Goal: Check status: Check status

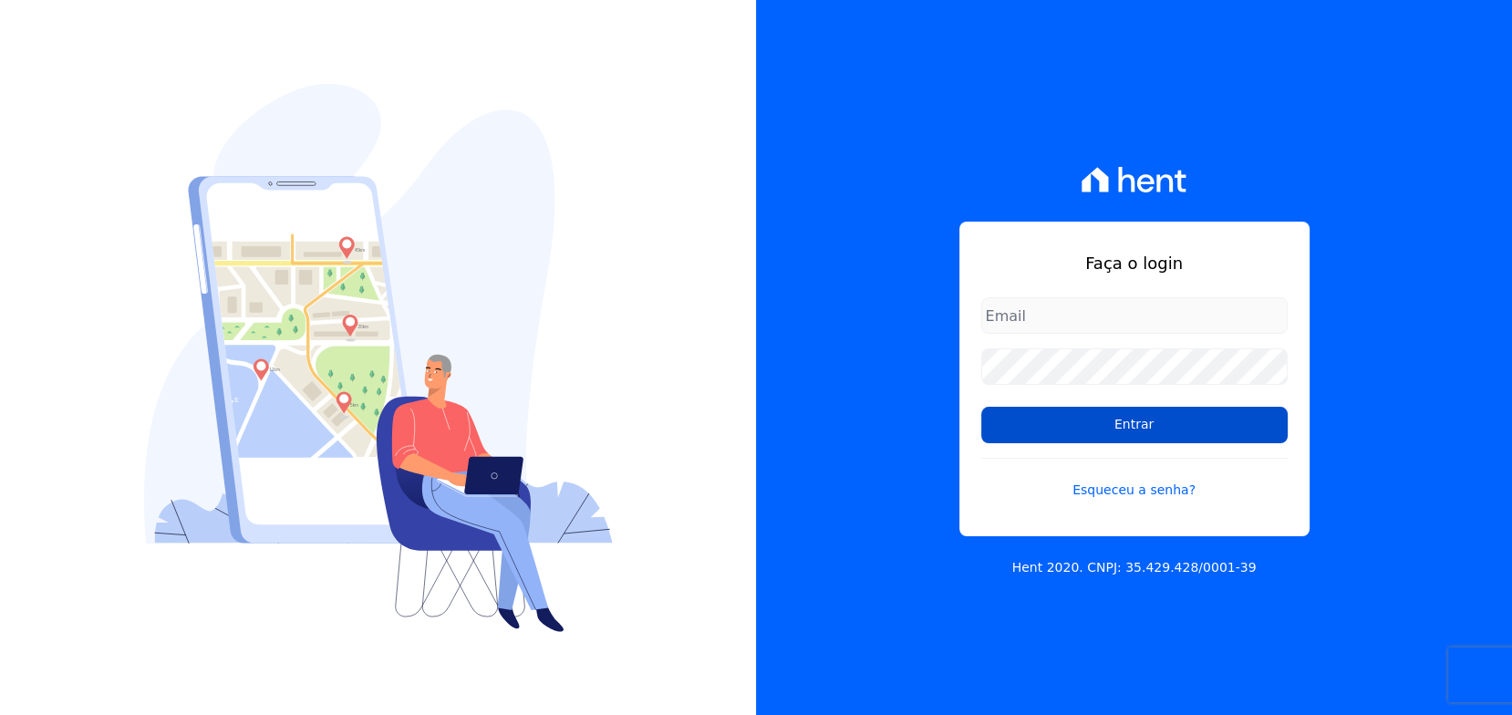
type input "rafael.souza@quattroconstrutora.com.br"
click at [1193, 422] on input "Entrar" at bounding box center [1135, 425] width 306 height 36
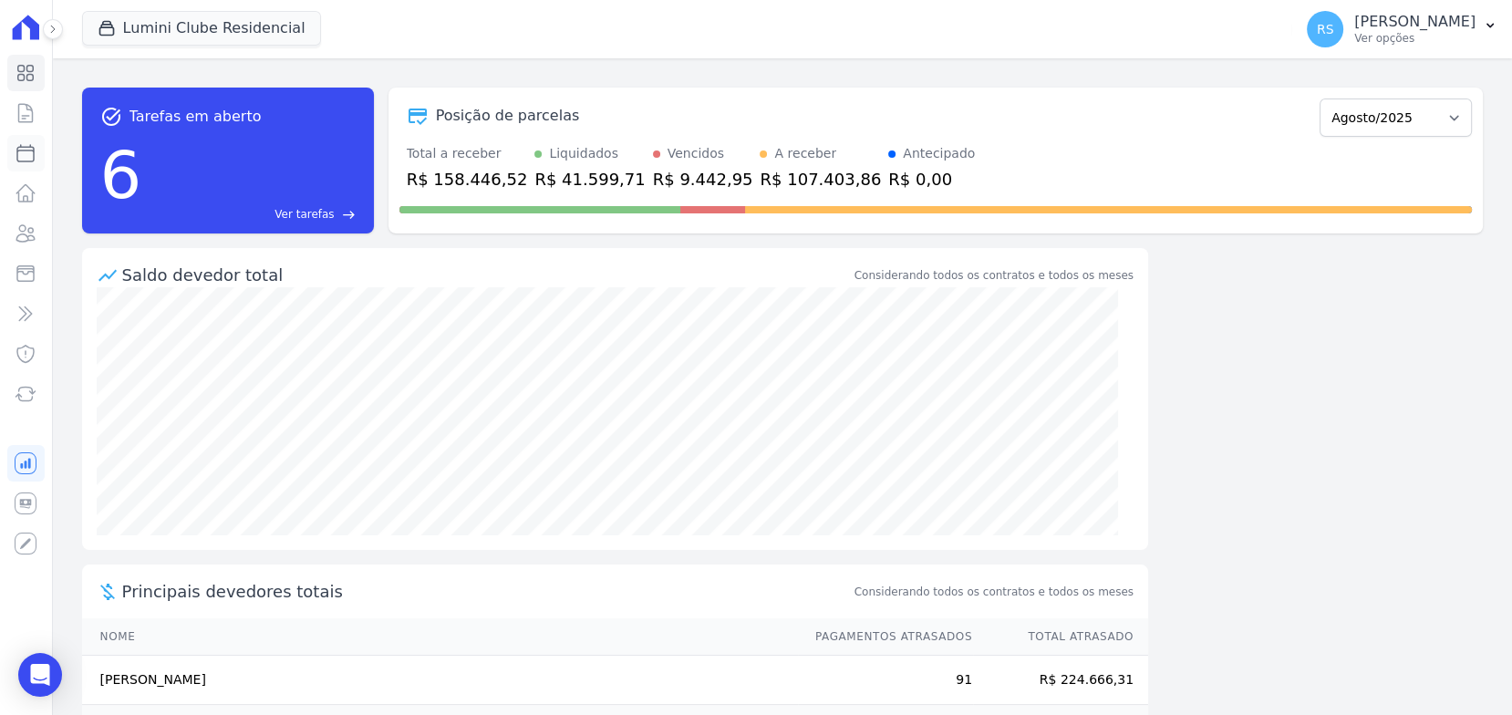
click at [26, 161] on icon at bounding box center [26, 153] width 22 height 22
select select
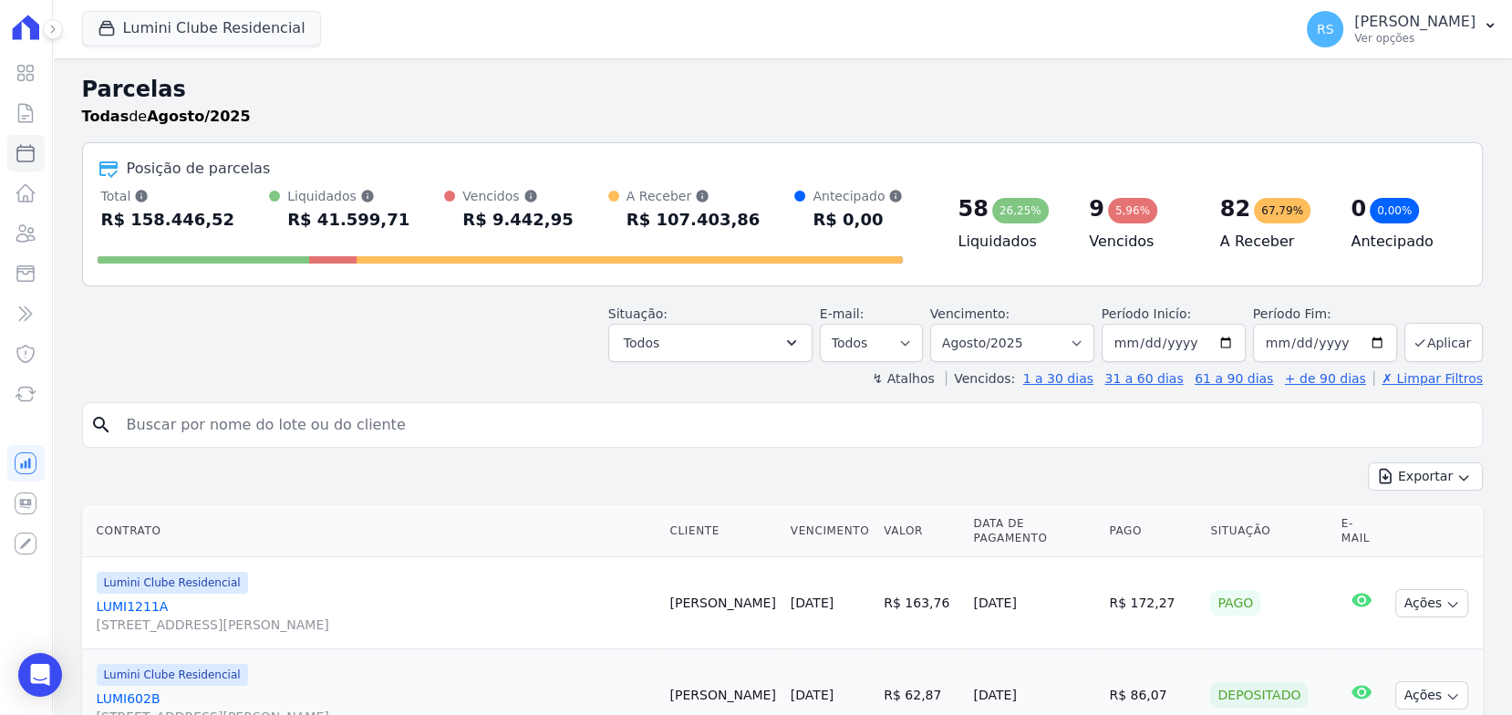
click at [382, 436] on input "search" at bounding box center [795, 425] width 1359 height 36
paste input "[PERSON_NAME]"
type input "[PERSON_NAME]"
select select
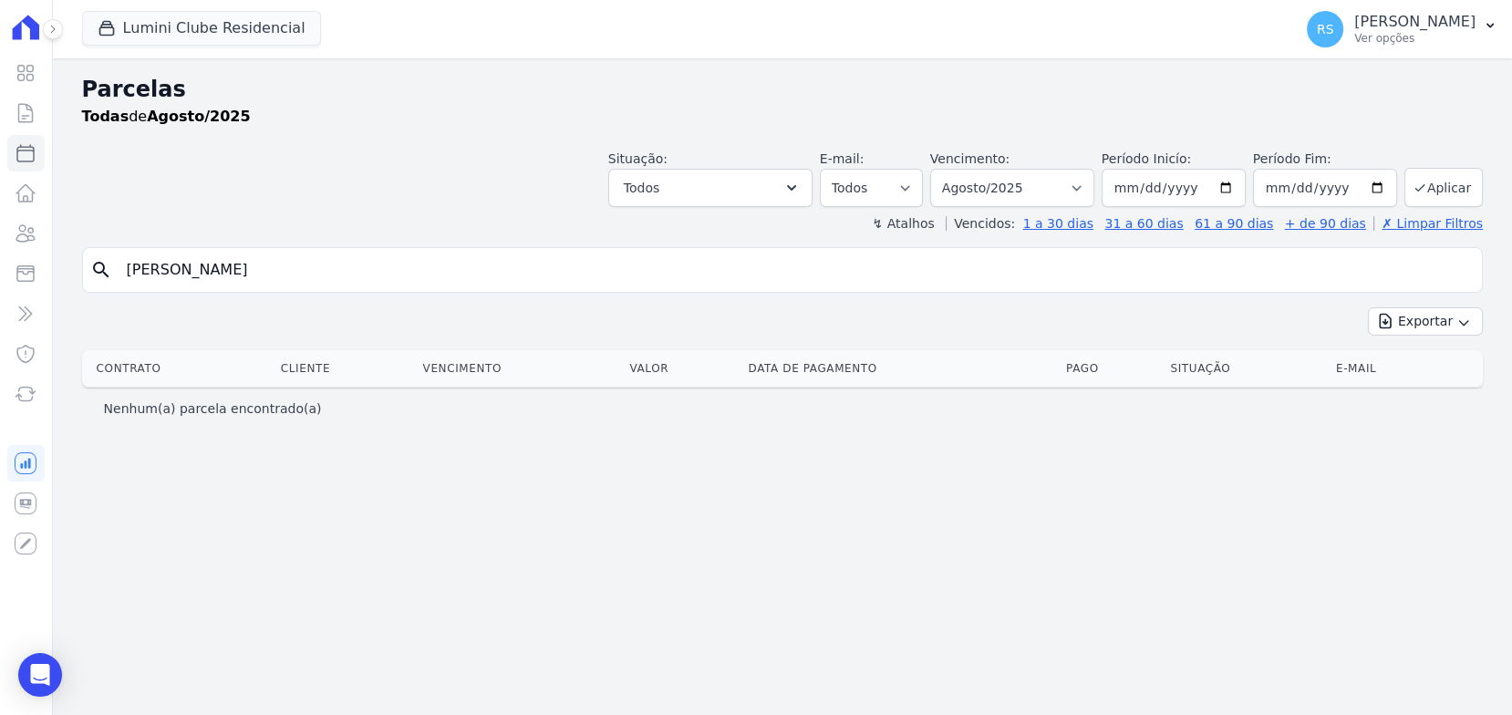
click at [365, 265] on input "[PERSON_NAME]" at bounding box center [795, 270] width 1359 height 36
click at [365, 264] on input "[PERSON_NAME]" at bounding box center [795, 270] width 1359 height 36
type input "[PERSON_NAME]"
select select
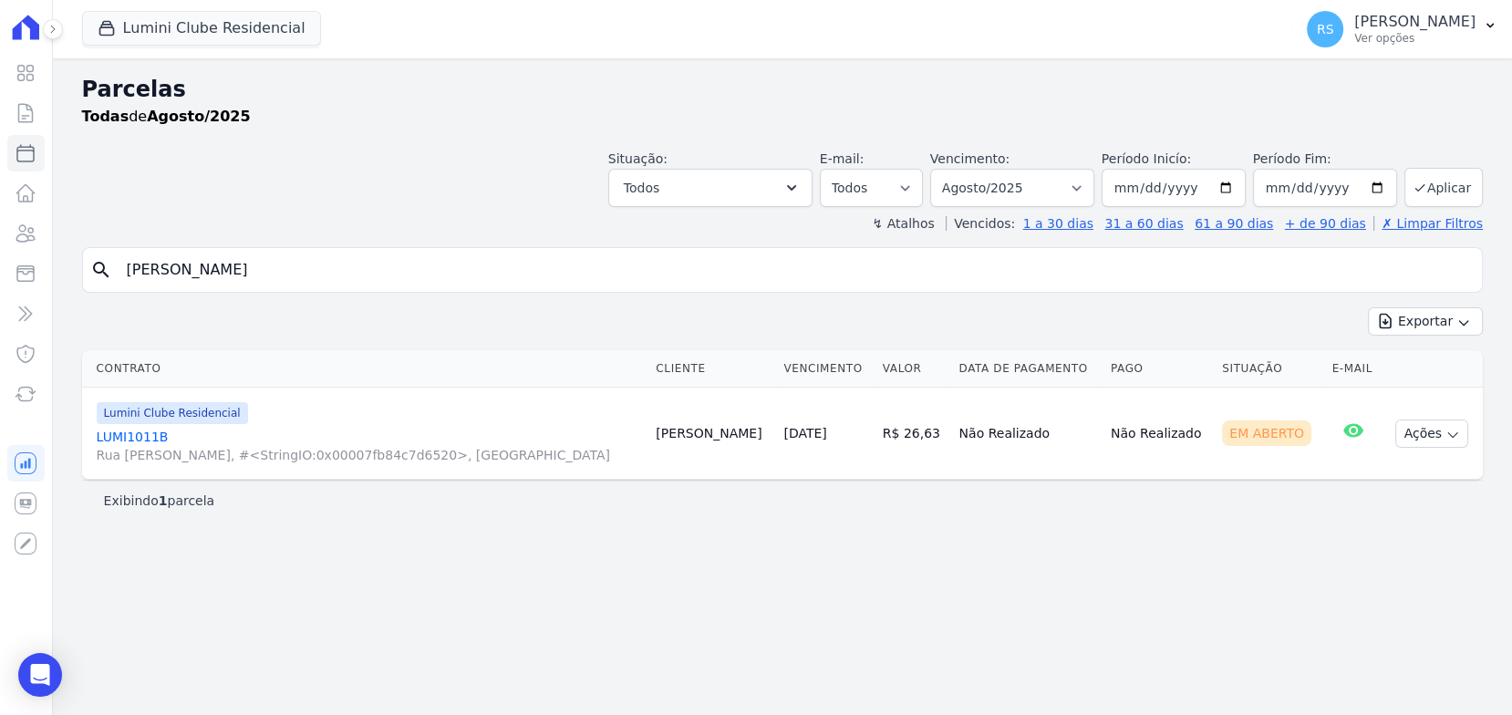
click at [128, 442] on link "LUMI1011B Rua [PERSON_NAME], #<StringIO:0x00007fb84c7d6520>, [GEOGRAPHIC_DATA]" at bounding box center [369, 446] width 545 height 36
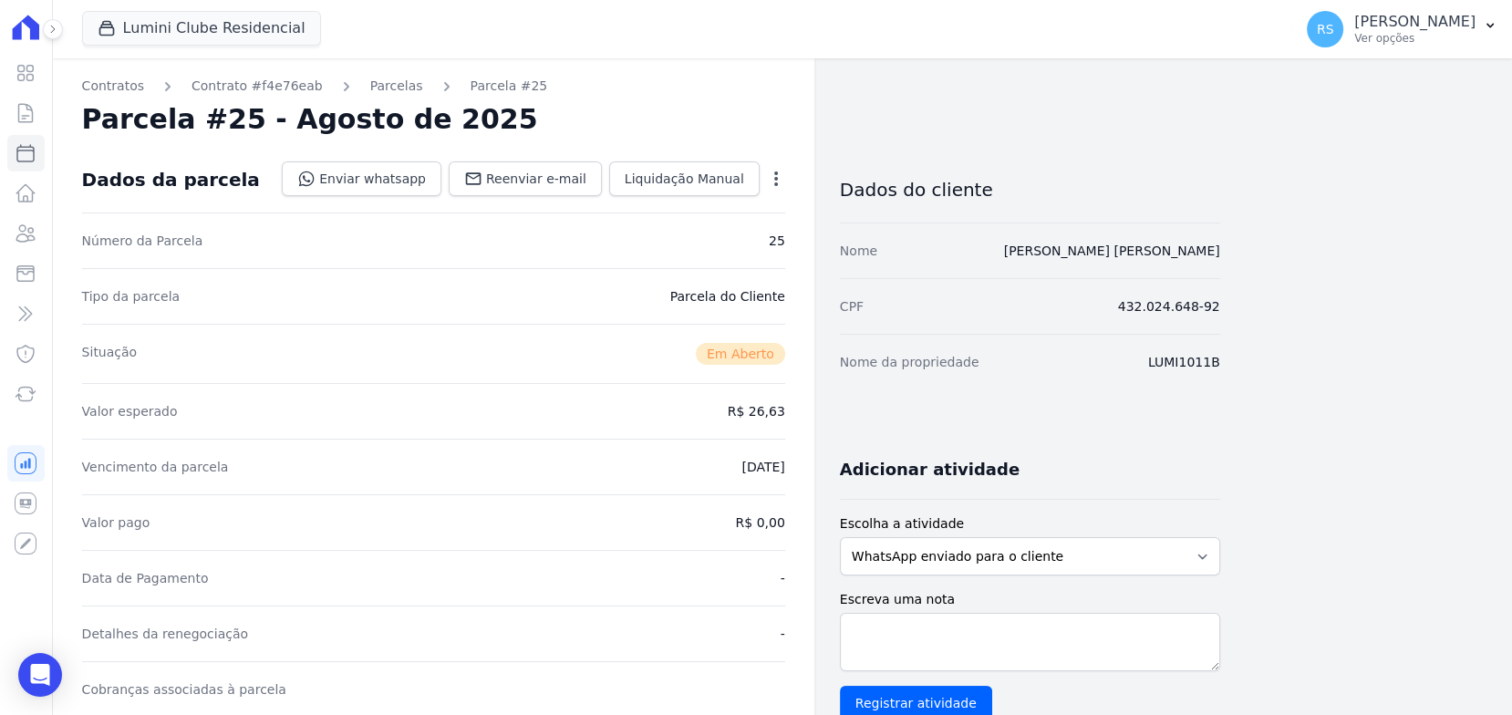
select select
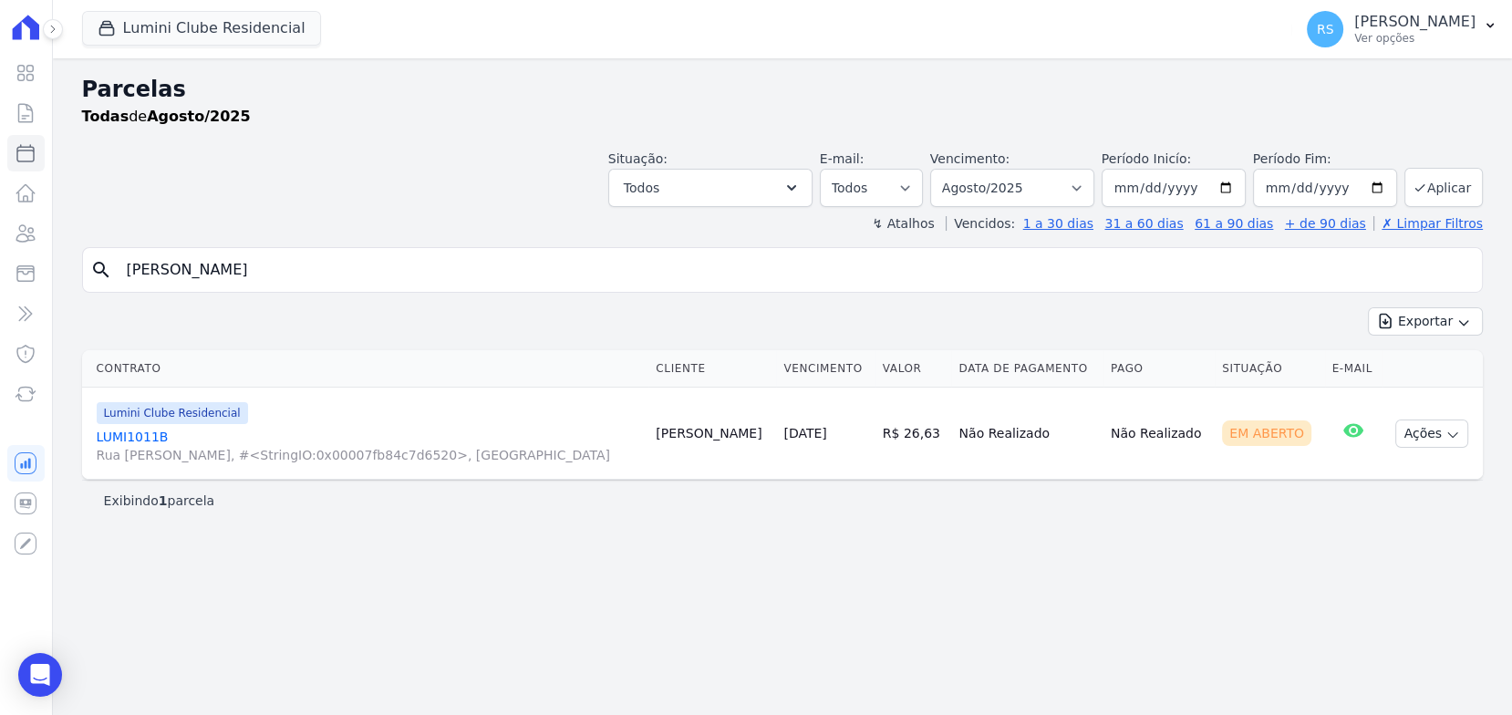
click at [217, 274] on input "[PERSON_NAME]" at bounding box center [795, 270] width 1359 height 36
type input "1903"
select select
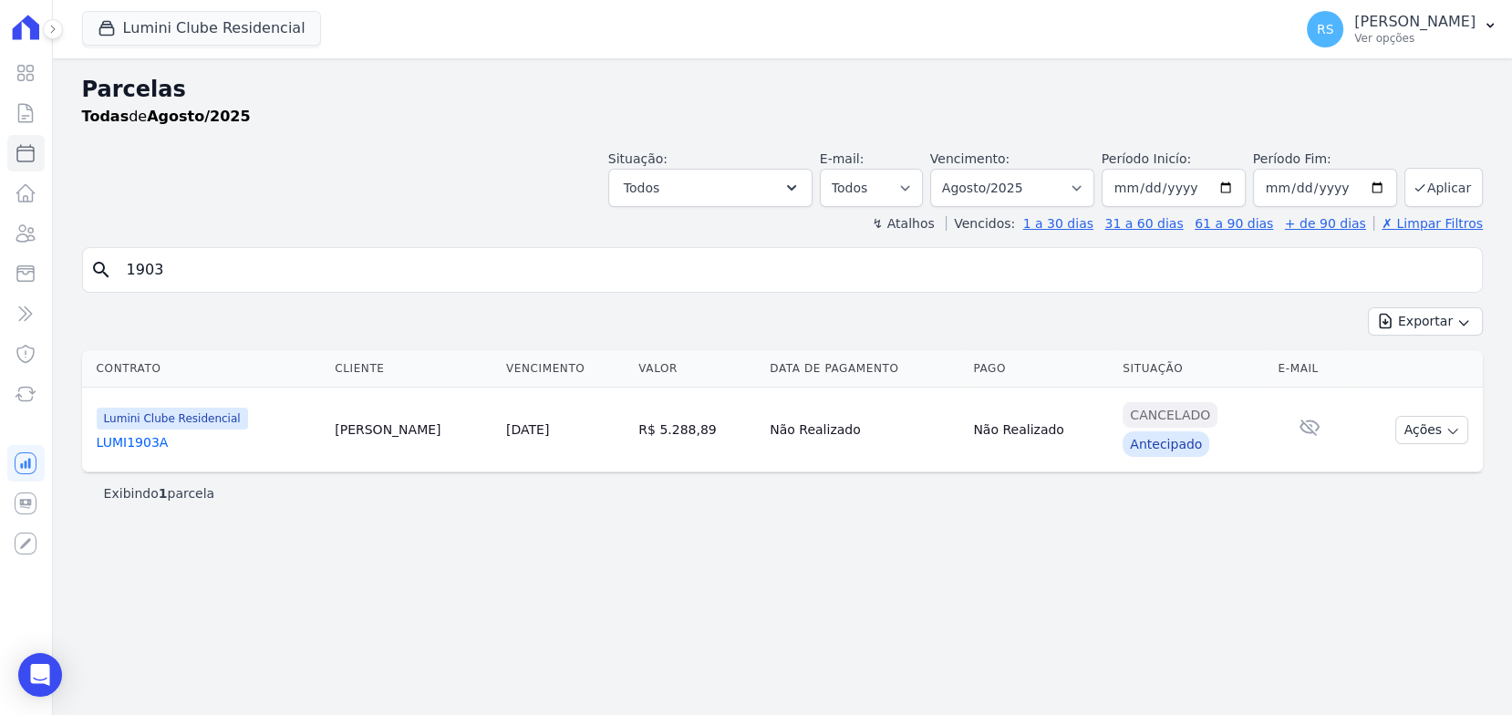
click at [400, 255] on input "1903" at bounding box center [795, 270] width 1359 height 36
type input "1903a"
select select
click at [140, 441] on link "LUMI1903A" at bounding box center [209, 442] width 224 height 18
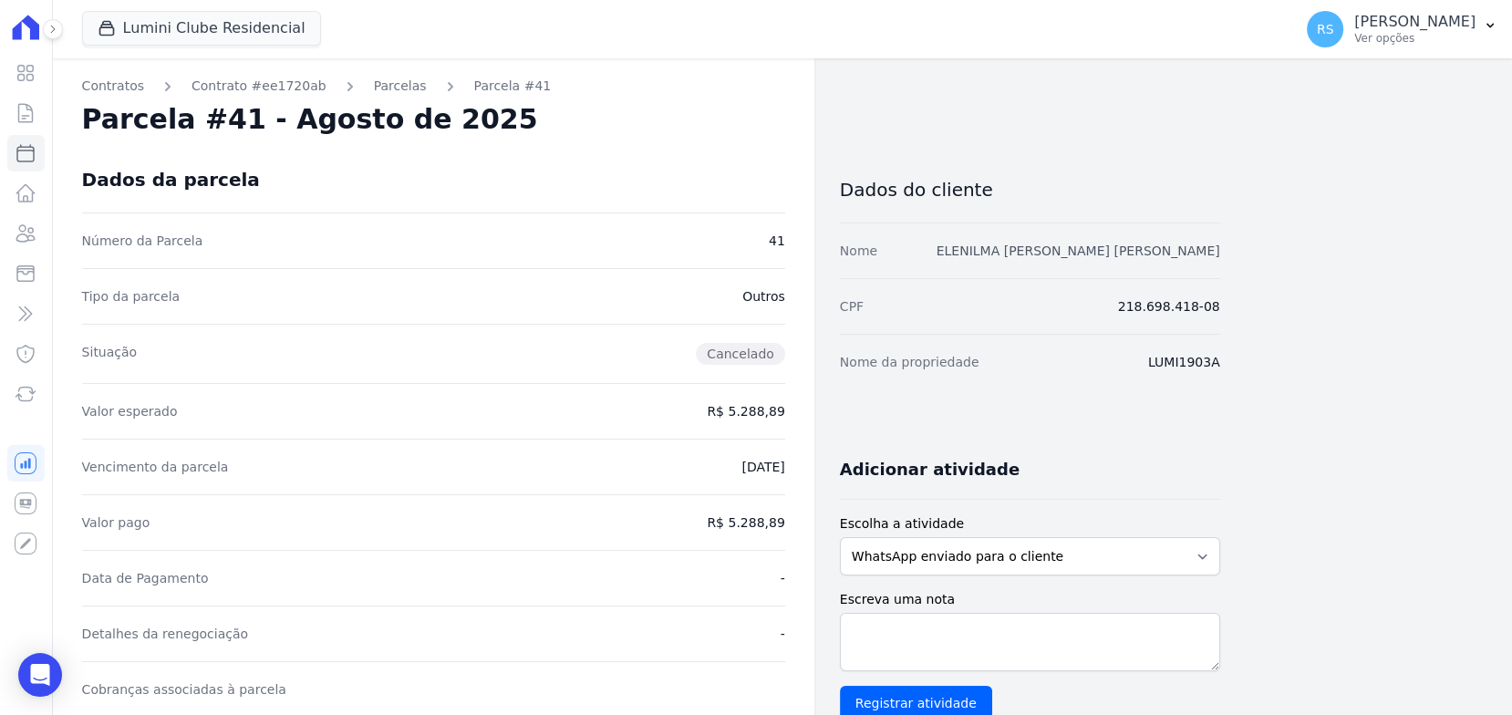
click at [1191, 247] on link "ELENILMA [PERSON_NAME] [PERSON_NAME]" at bounding box center [1079, 251] width 284 height 15
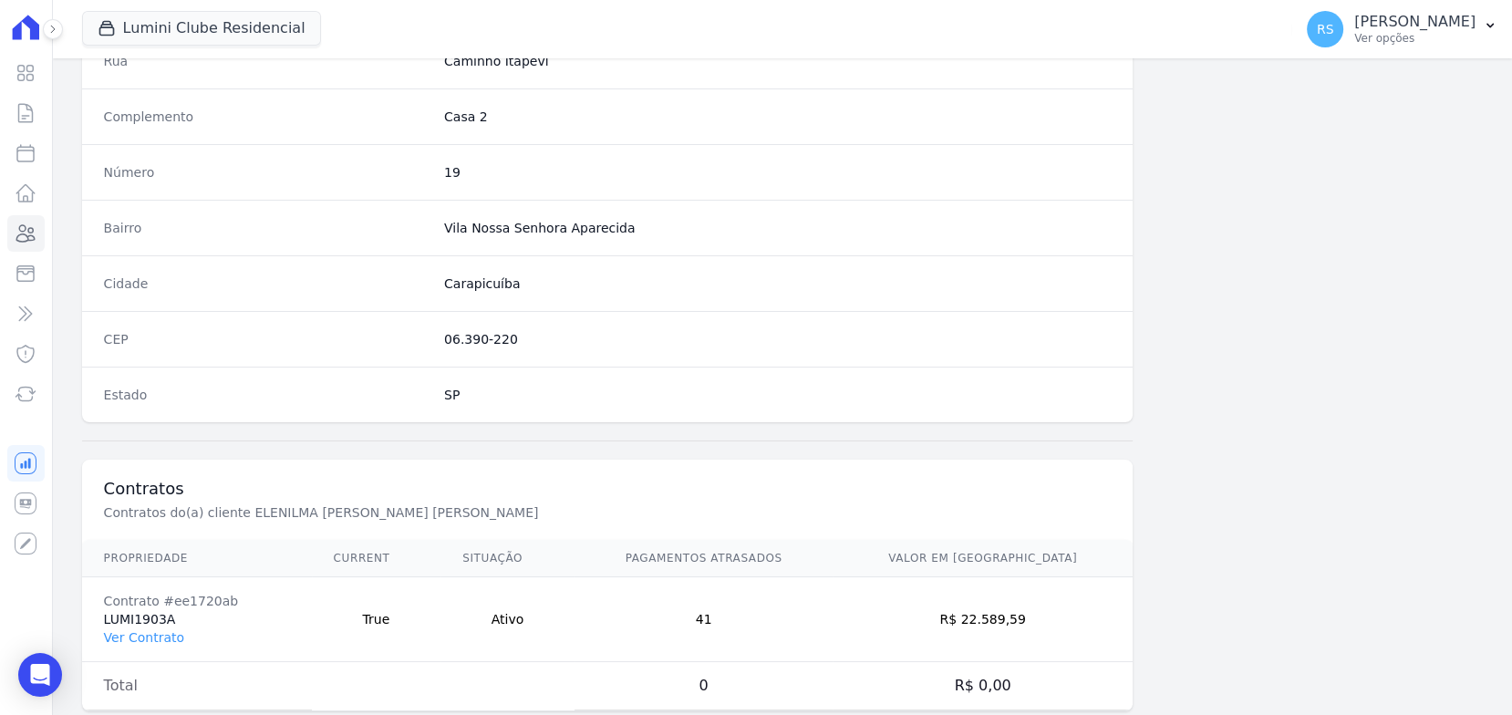
scroll to position [987, 0]
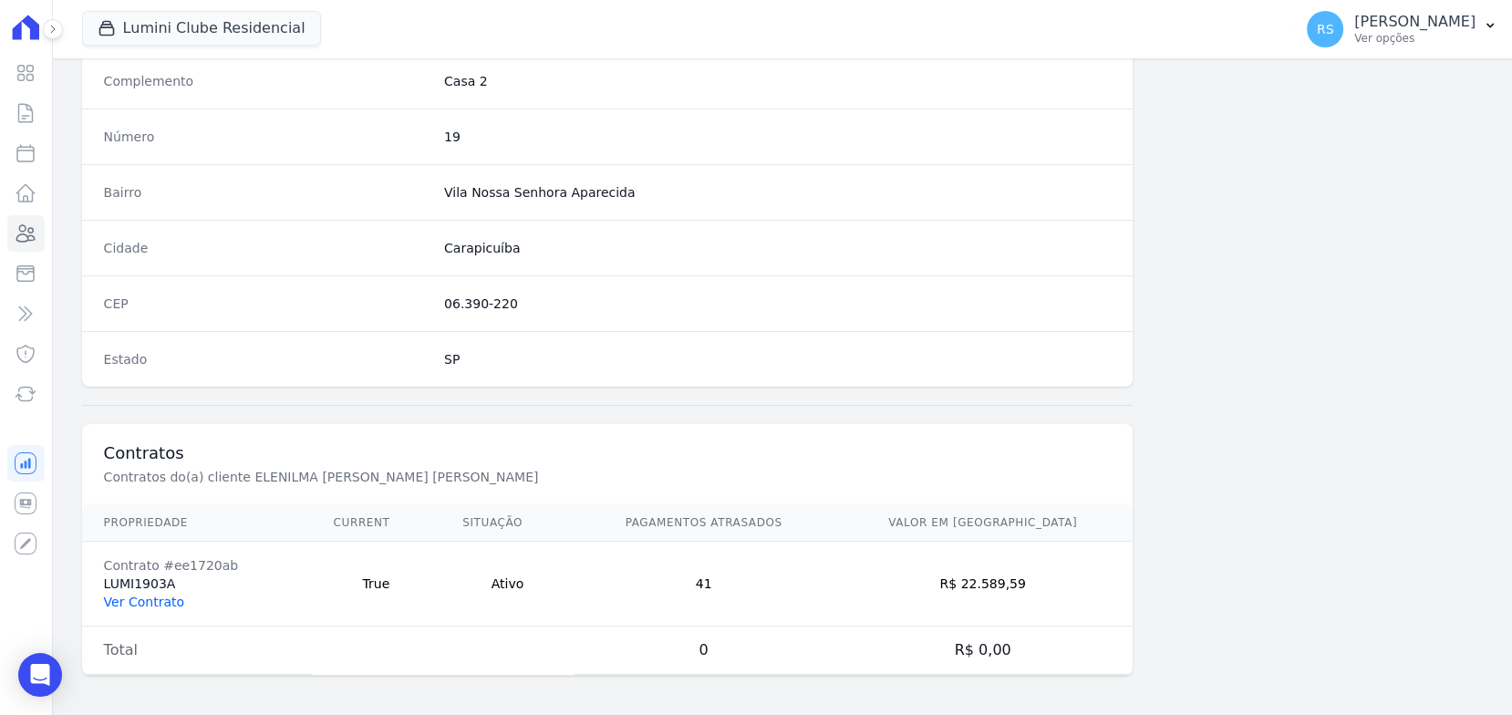
click at [143, 596] on link "Ver Contrato" at bounding box center [144, 602] width 80 height 15
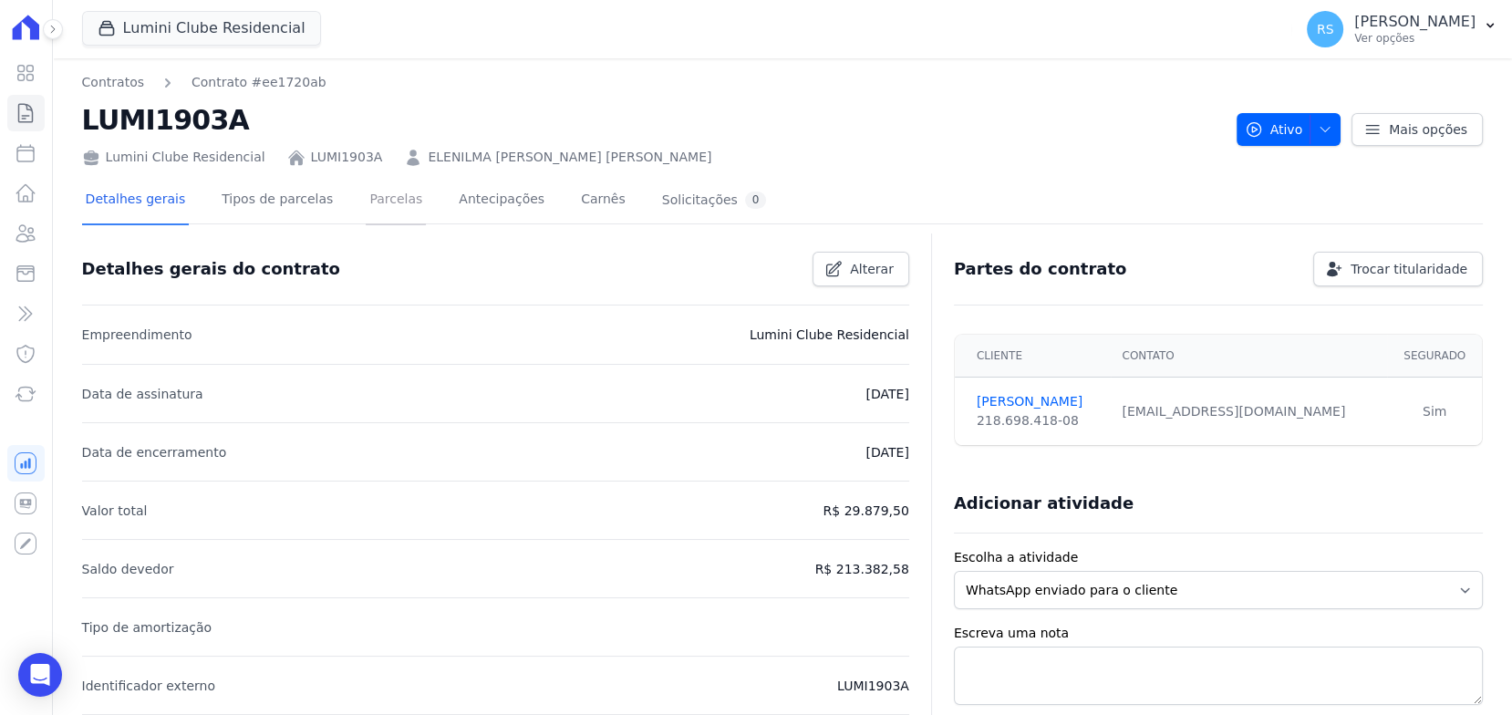
click at [367, 196] on link "Parcelas" at bounding box center [396, 201] width 60 height 48
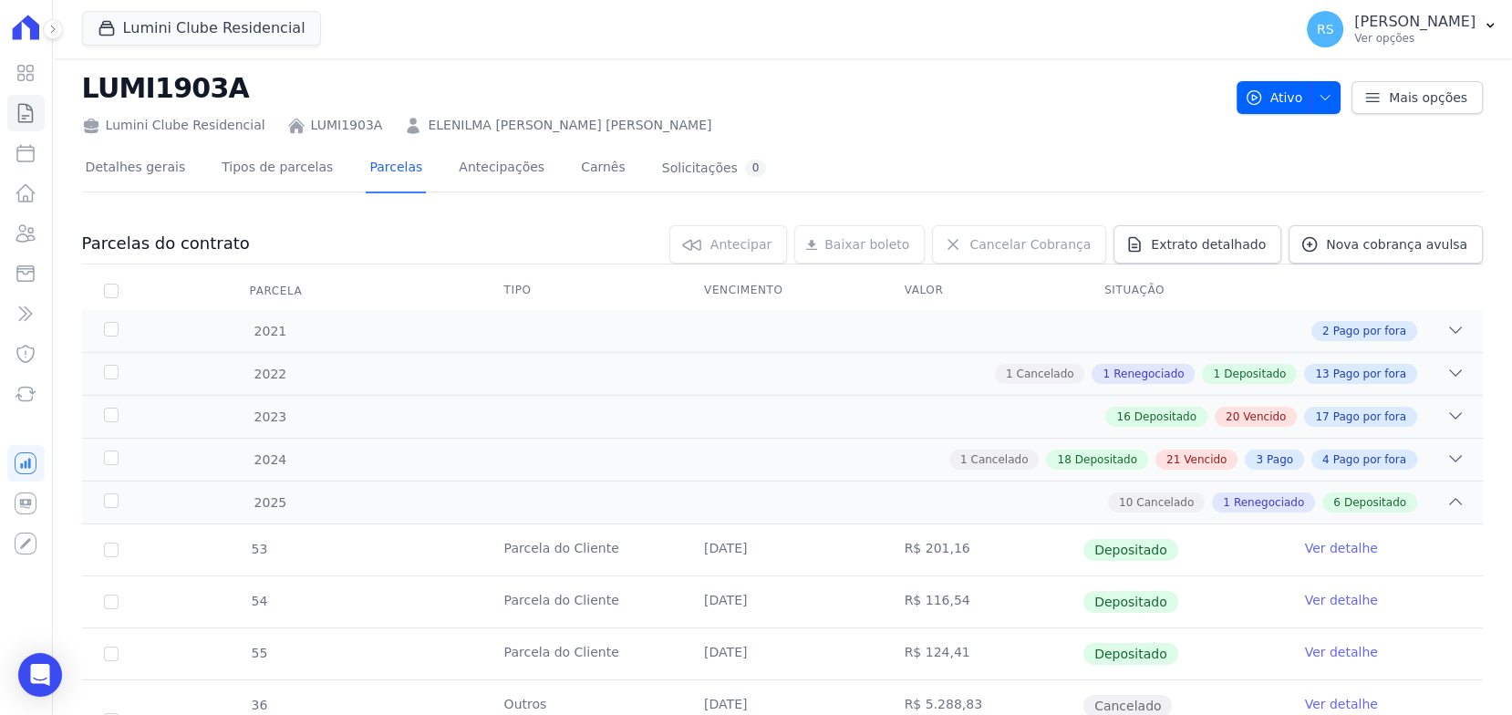
scroll to position [6, 0]
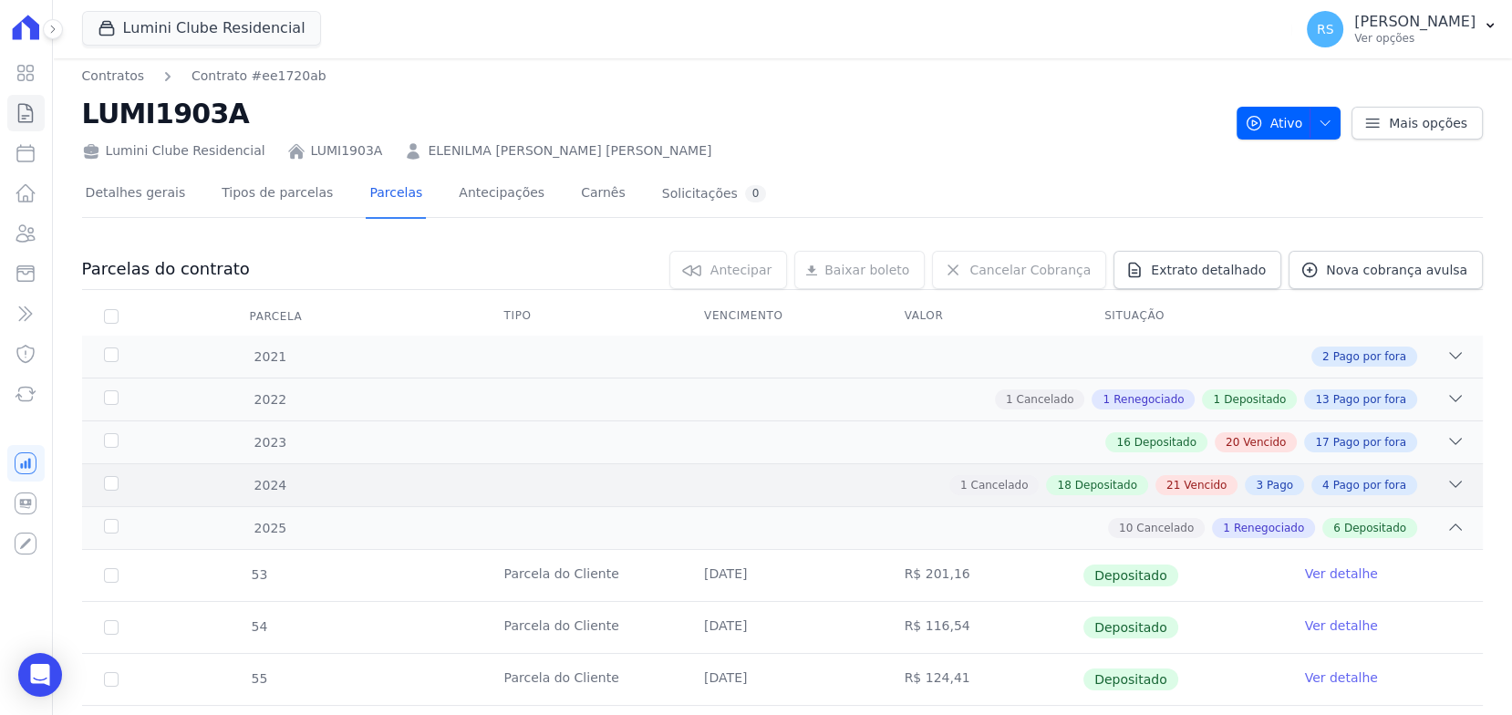
click at [1447, 476] on icon at bounding box center [1456, 484] width 18 height 18
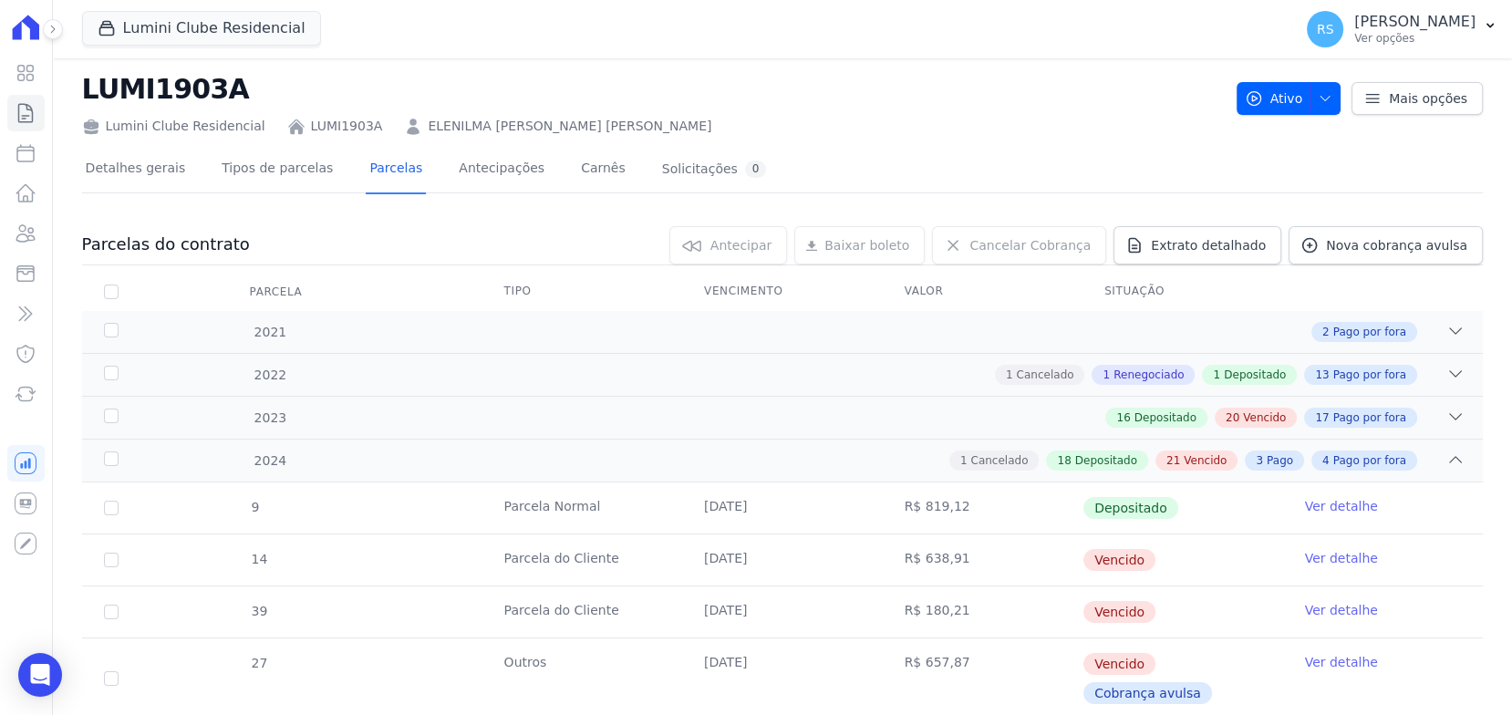
scroll to position [0, 0]
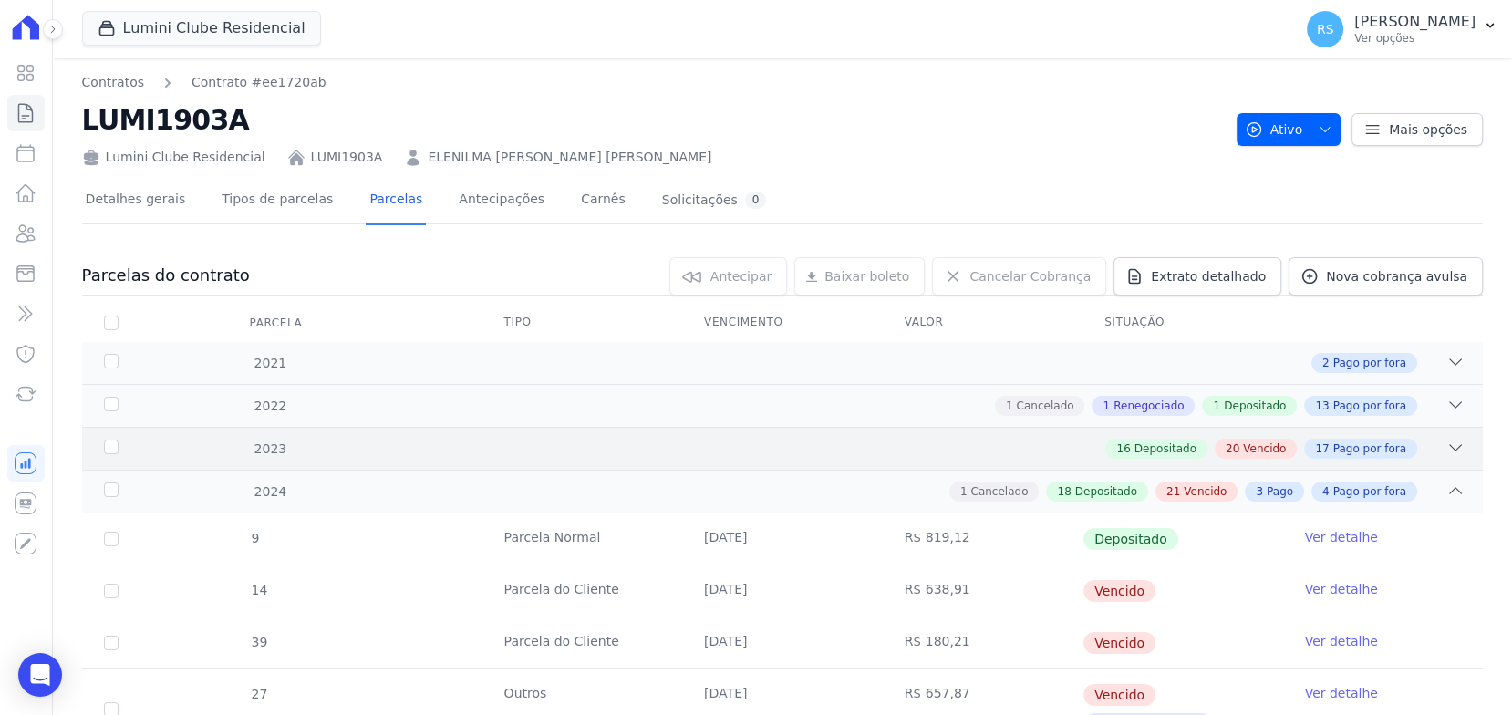
click at [1403, 444] on div "16 Depositado 20 Vencido 17 Pago por fora" at bounding box center [851, 449] width 1228 height 20
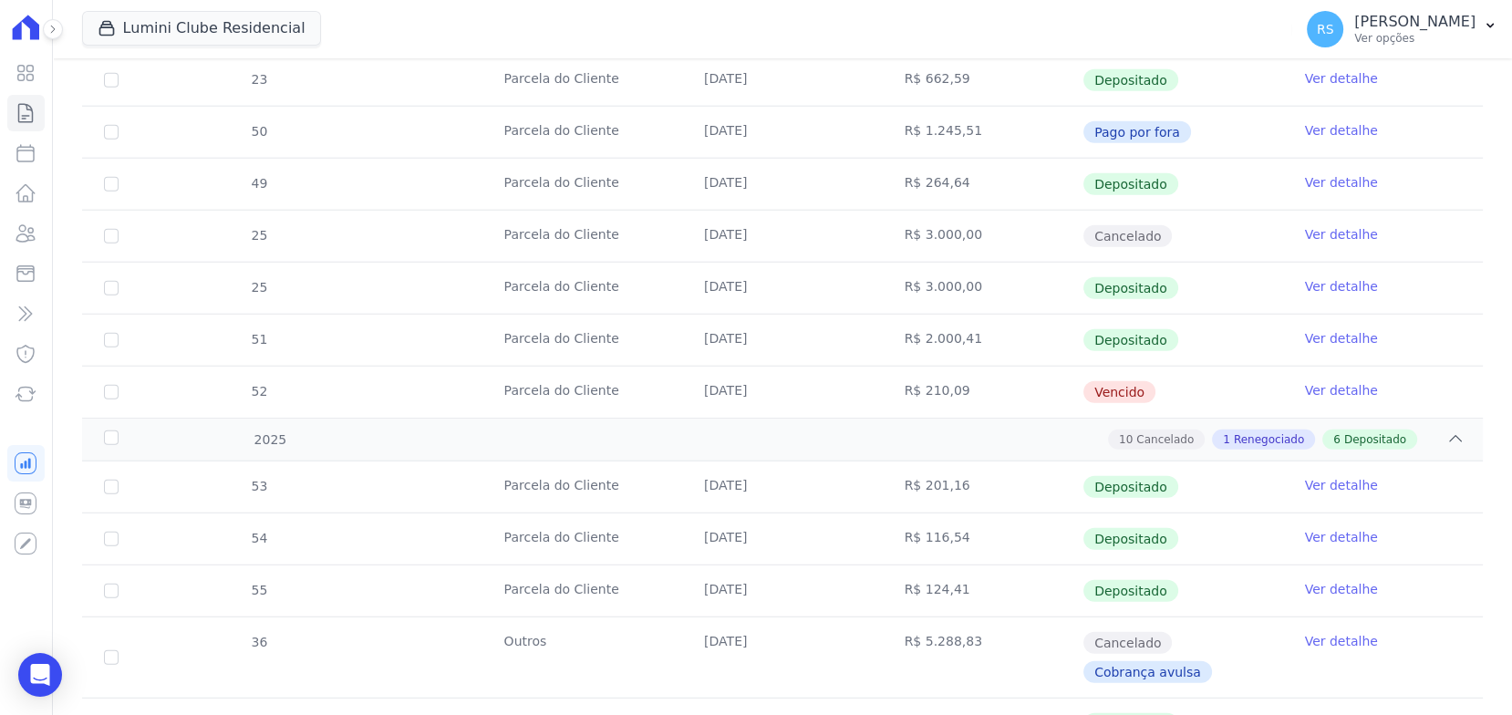
scroll to position [6699, 0]
